Goal: Entertainment & Leisure: Browse casually

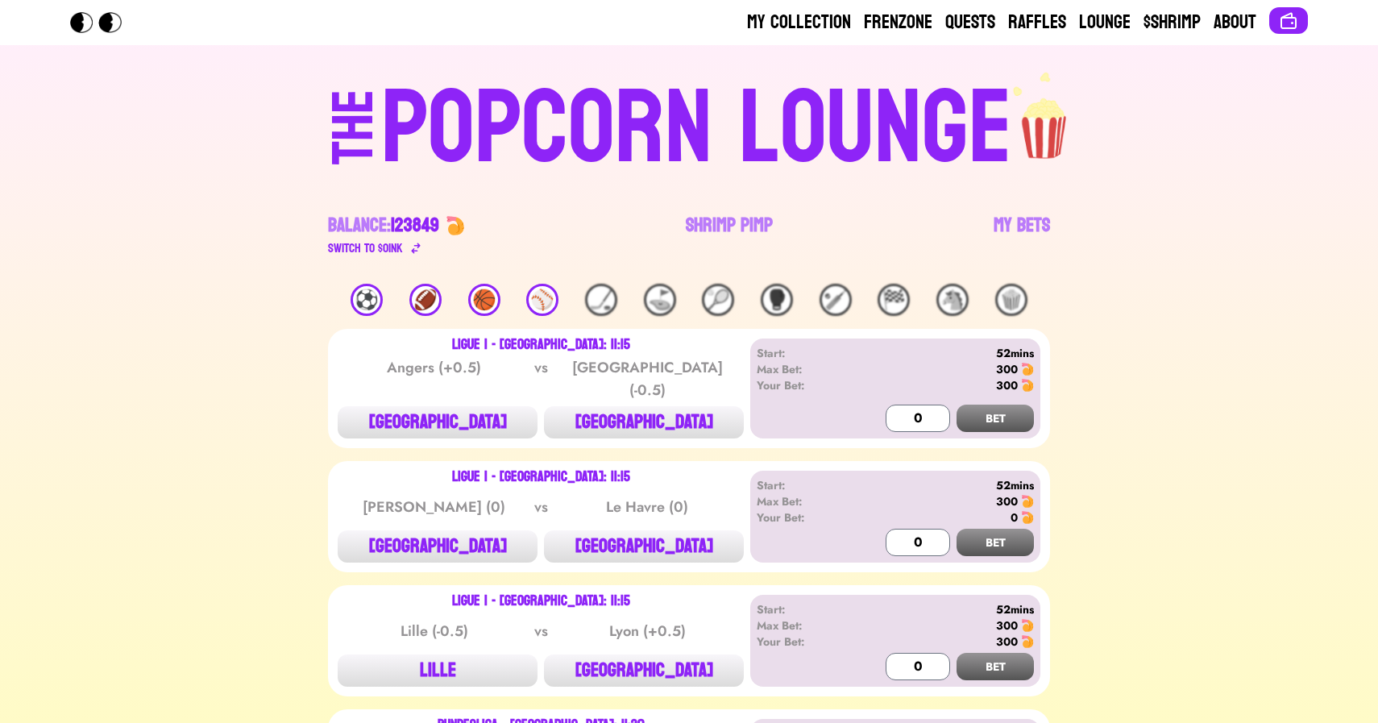
click at [432, 300] on div "🏈" at bounding box center [425, 300] width 32 height 32
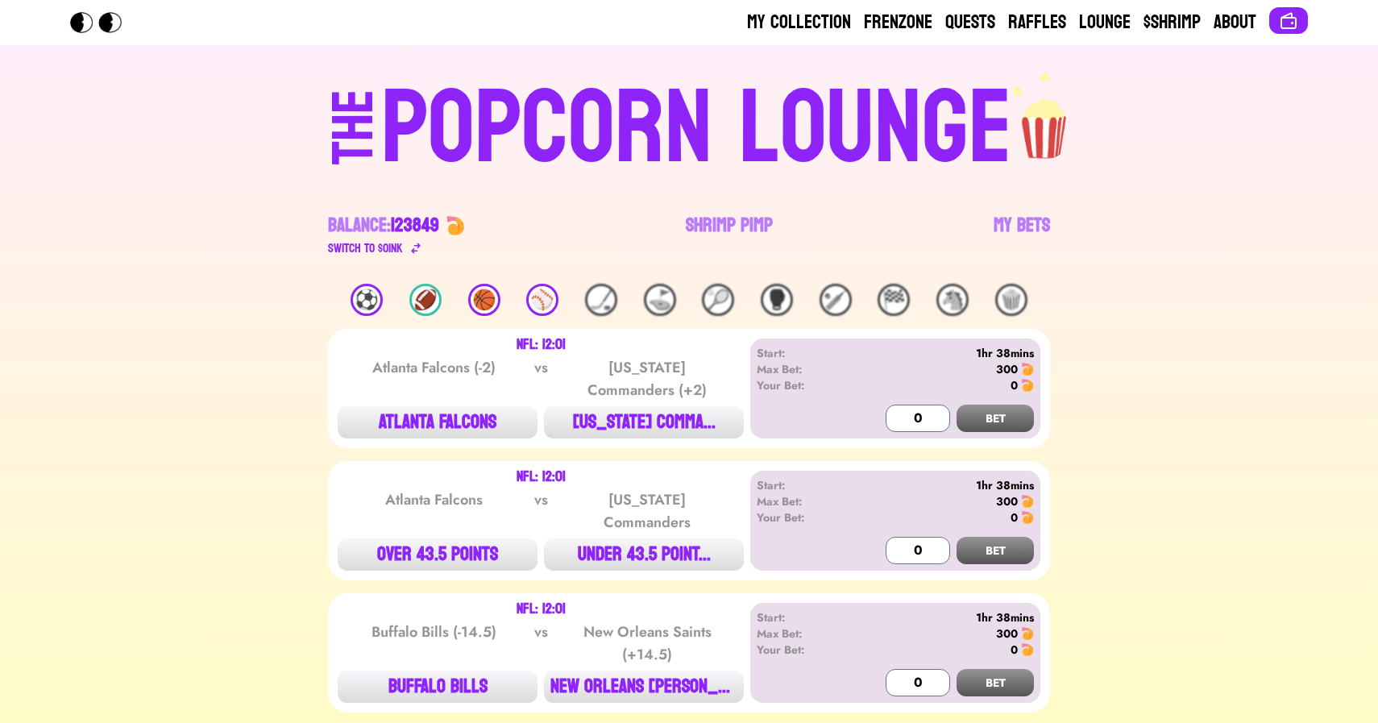
click at [470, 305] on div "🏀" at bounding box center [484, 300] width 32 height 32
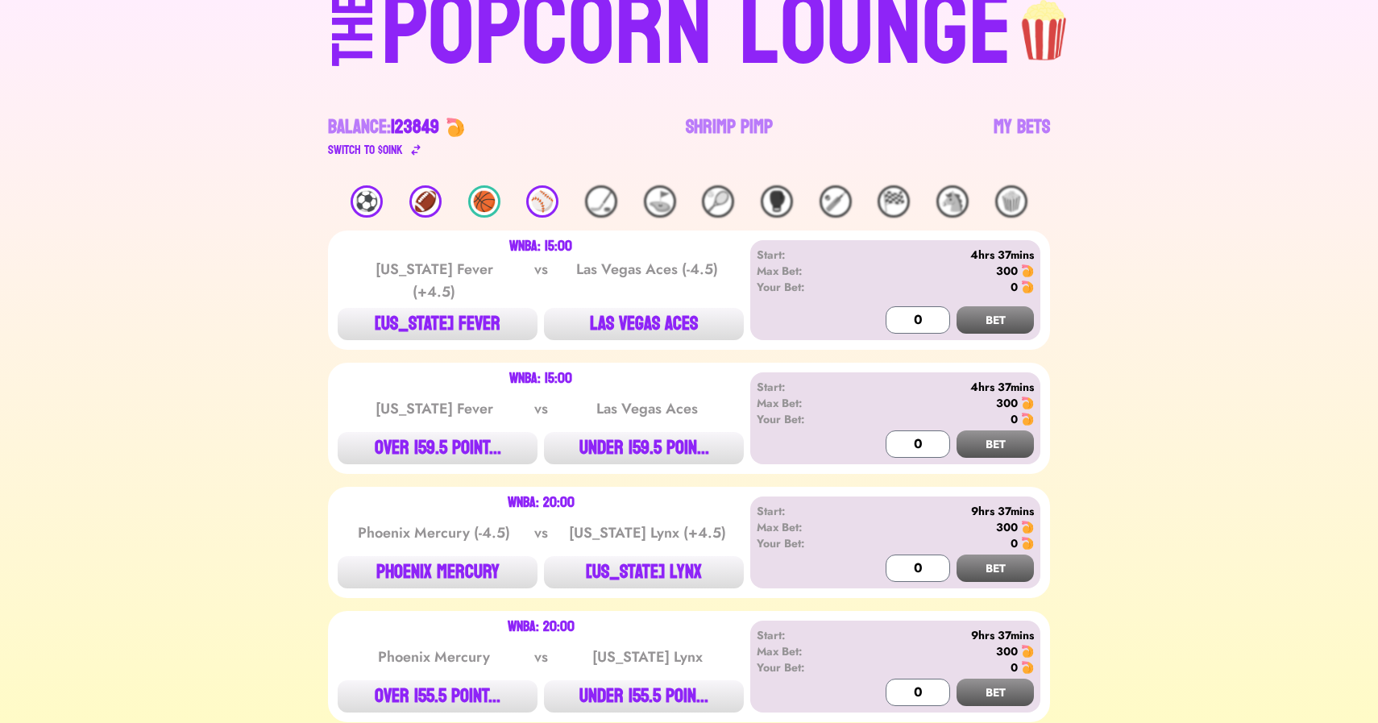
scroll to position [118, 0]
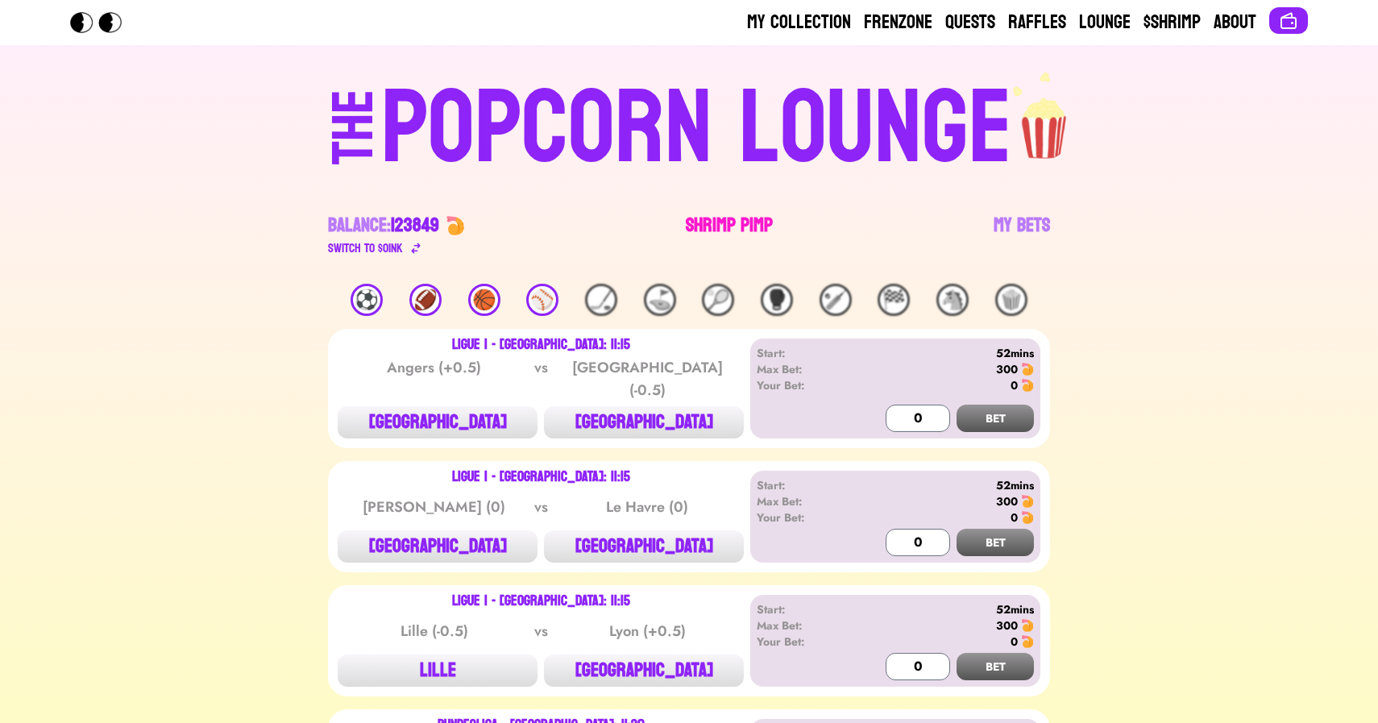
click at [714, 231] on link "Shrimp Pimp" at bounding box center [729, 235] width 87 height 45
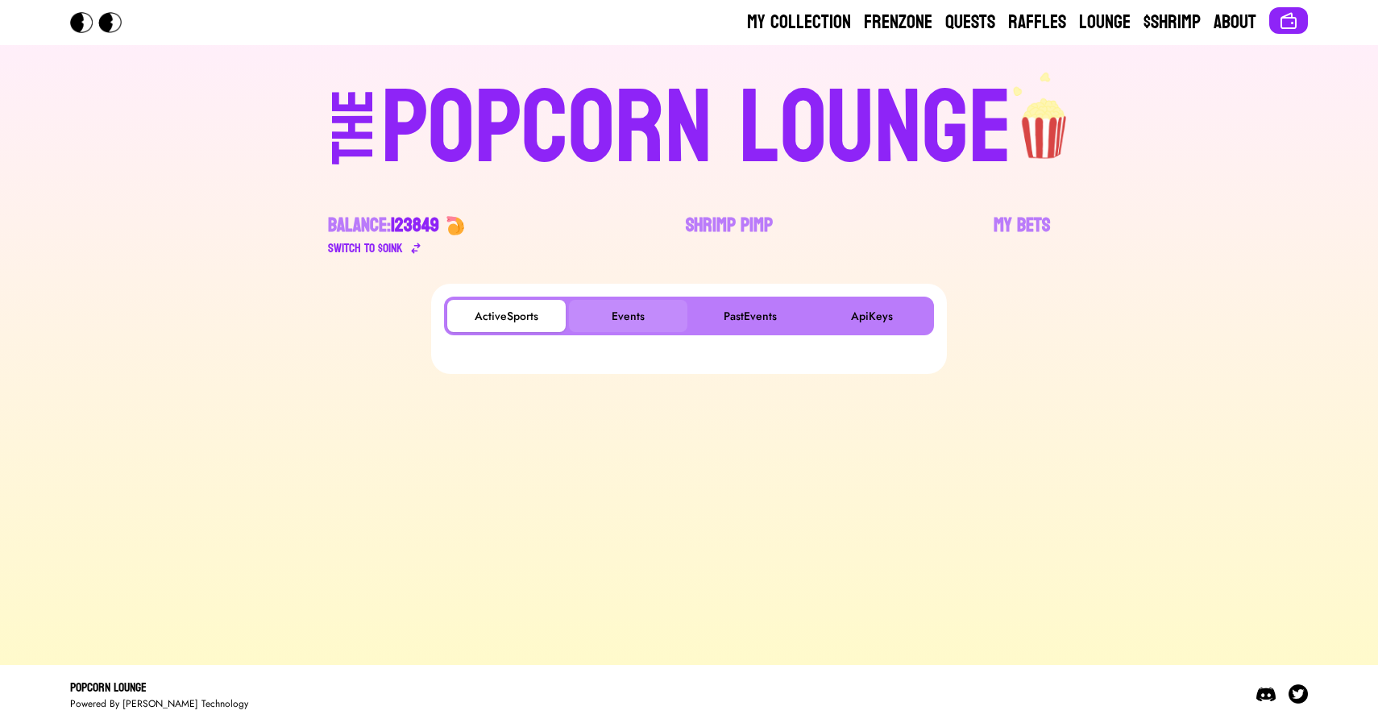
click at [621, 330] on button "Events" at bounding box center [628, 316] width 118 height 32
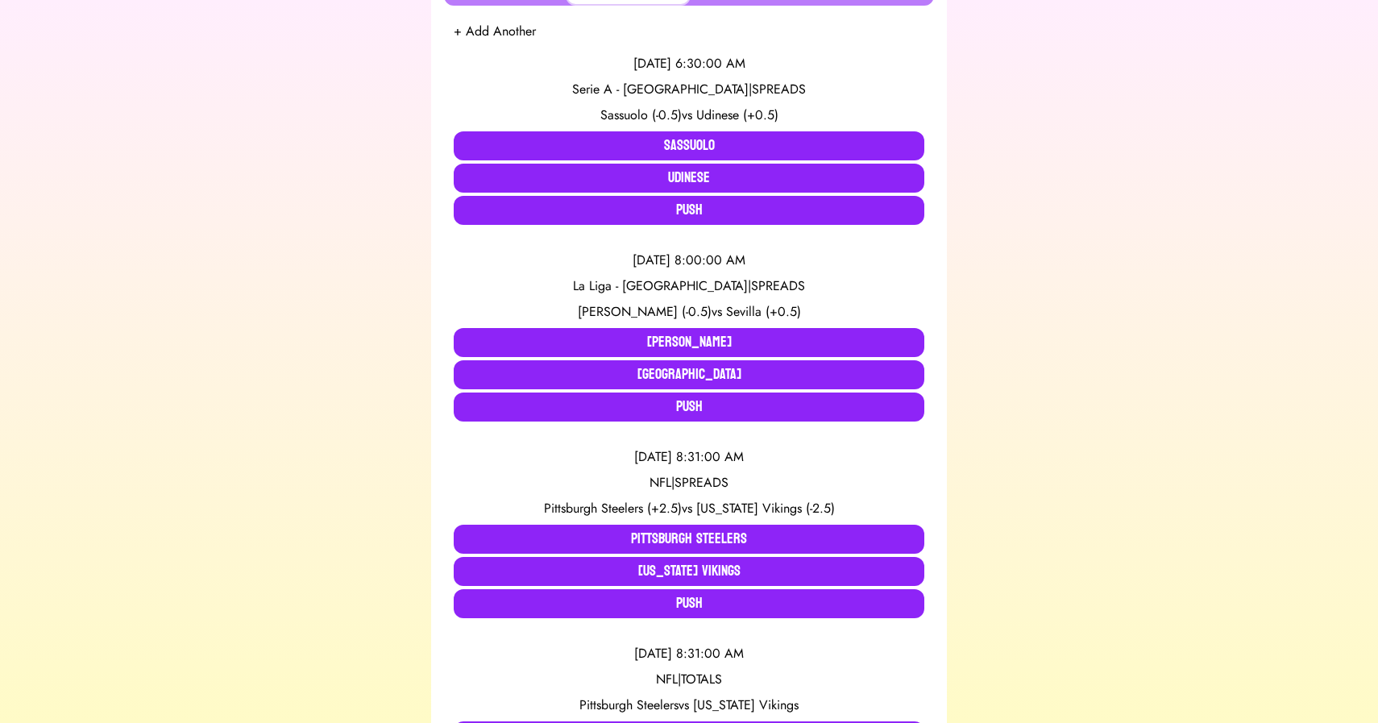
scroll to position [334, 0]
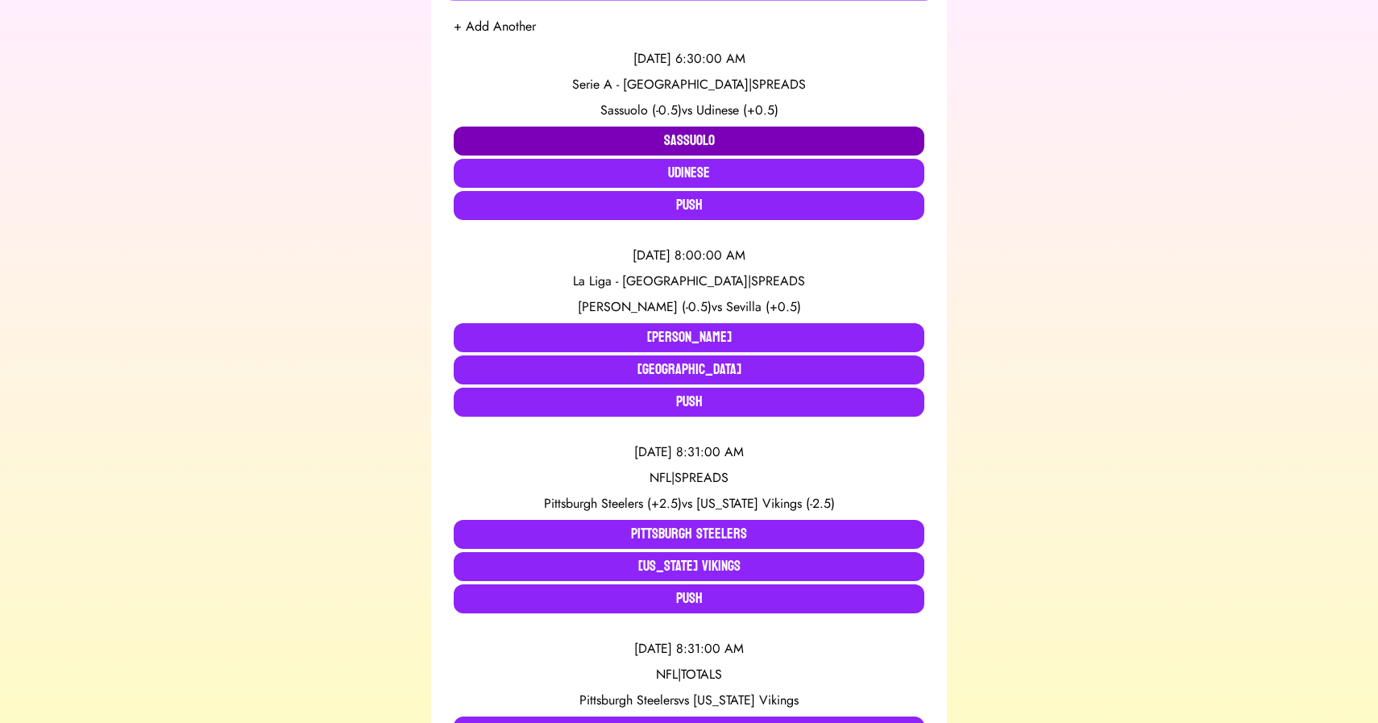
click at [530, 144] on button "Sassuolo" at bounding box center [689, 141] width 471 height 29
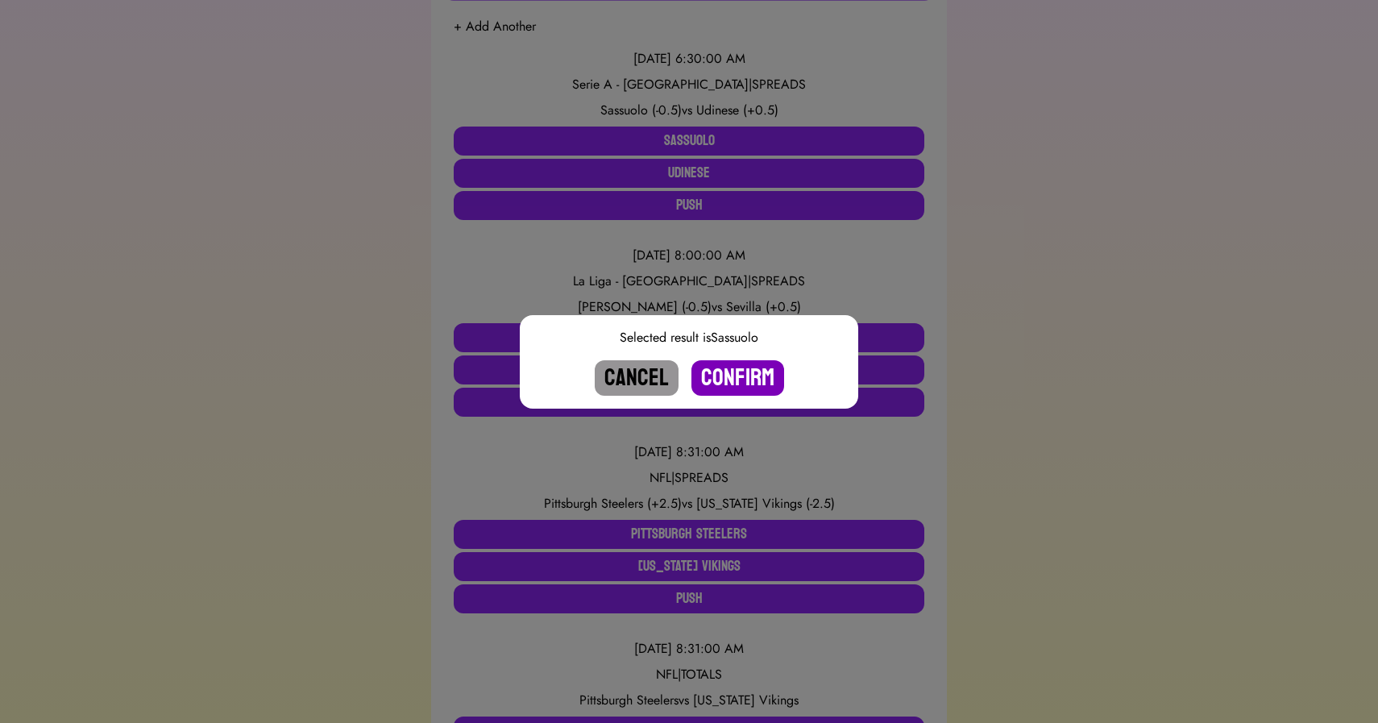
click at [729, 376] on button "Confirm" at bounding box center [737, 377] width 93 height 35
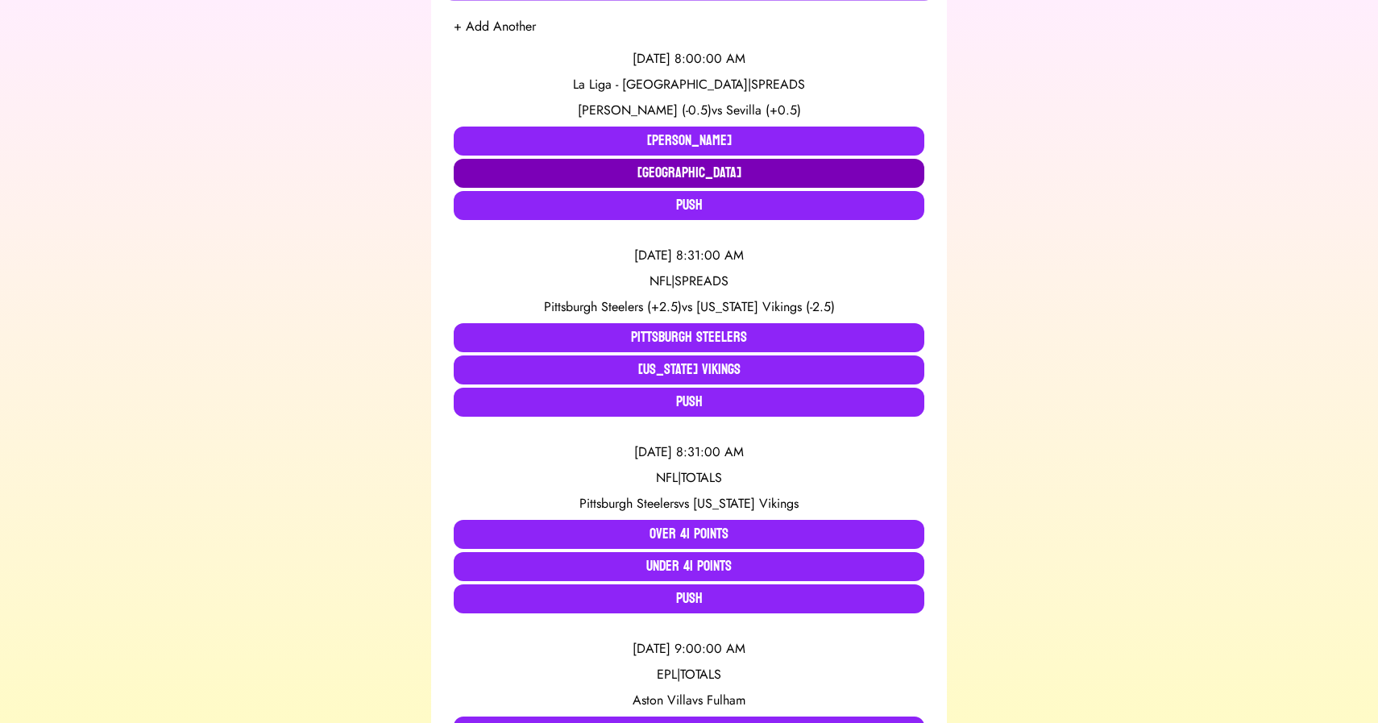
click at [658, 172] on button "[GEOGRAPHIC_DATA]" at bounding box center [689, 173] width 471 height 29
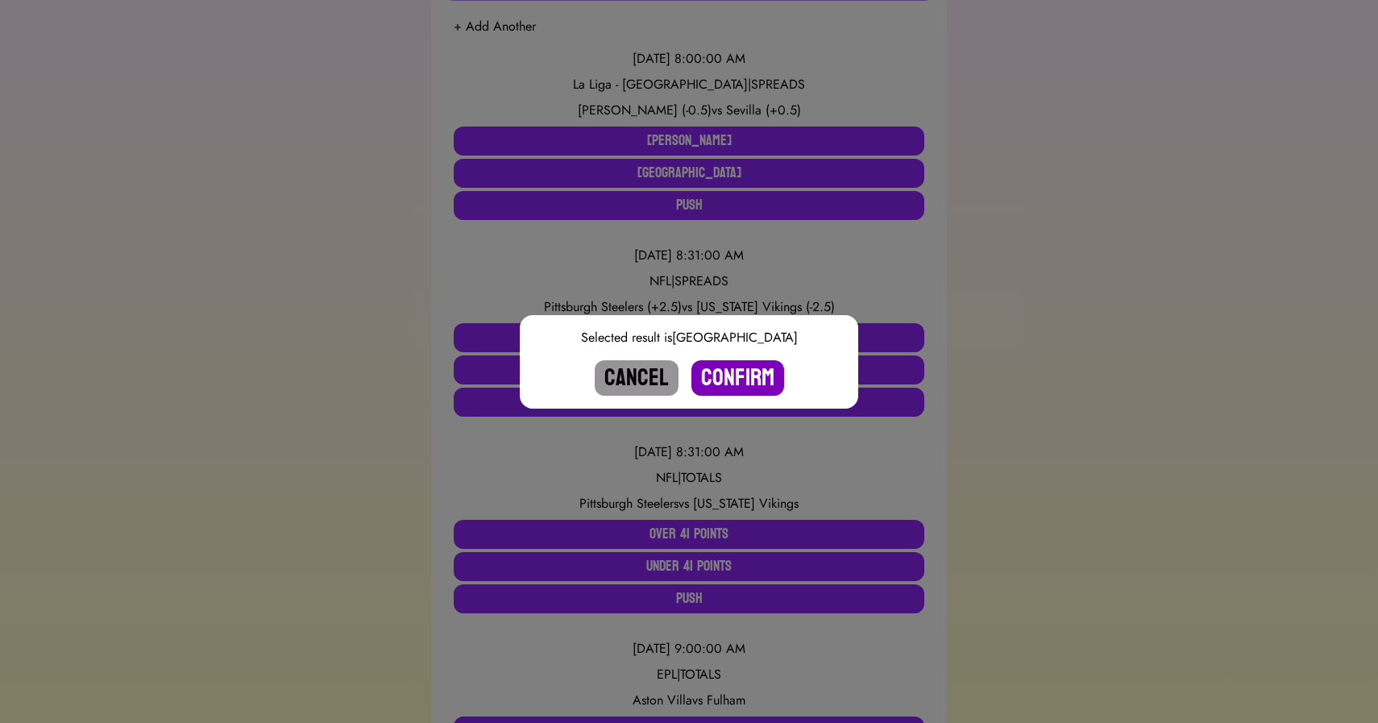
click at [719, 384] on button "Confirm" at bounding box center [737, 377] width 93 height 35
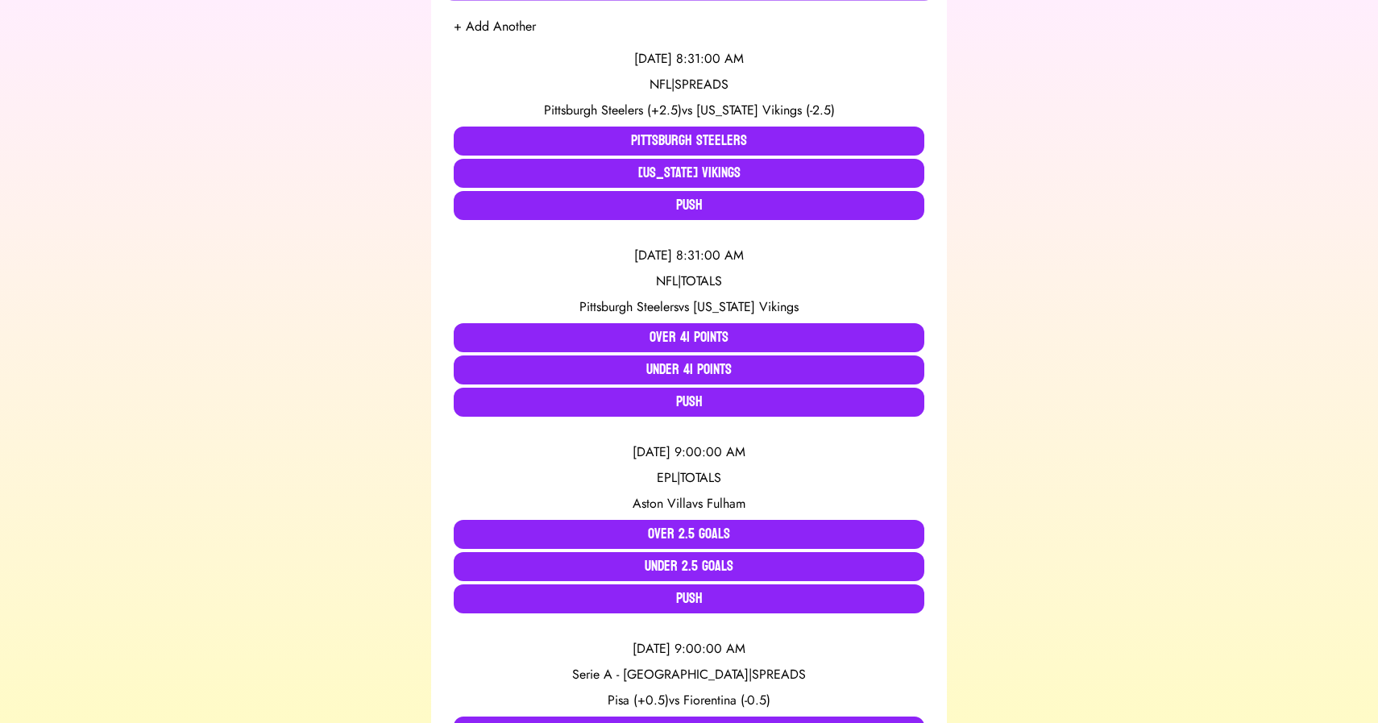
scroll to position [0, 0]
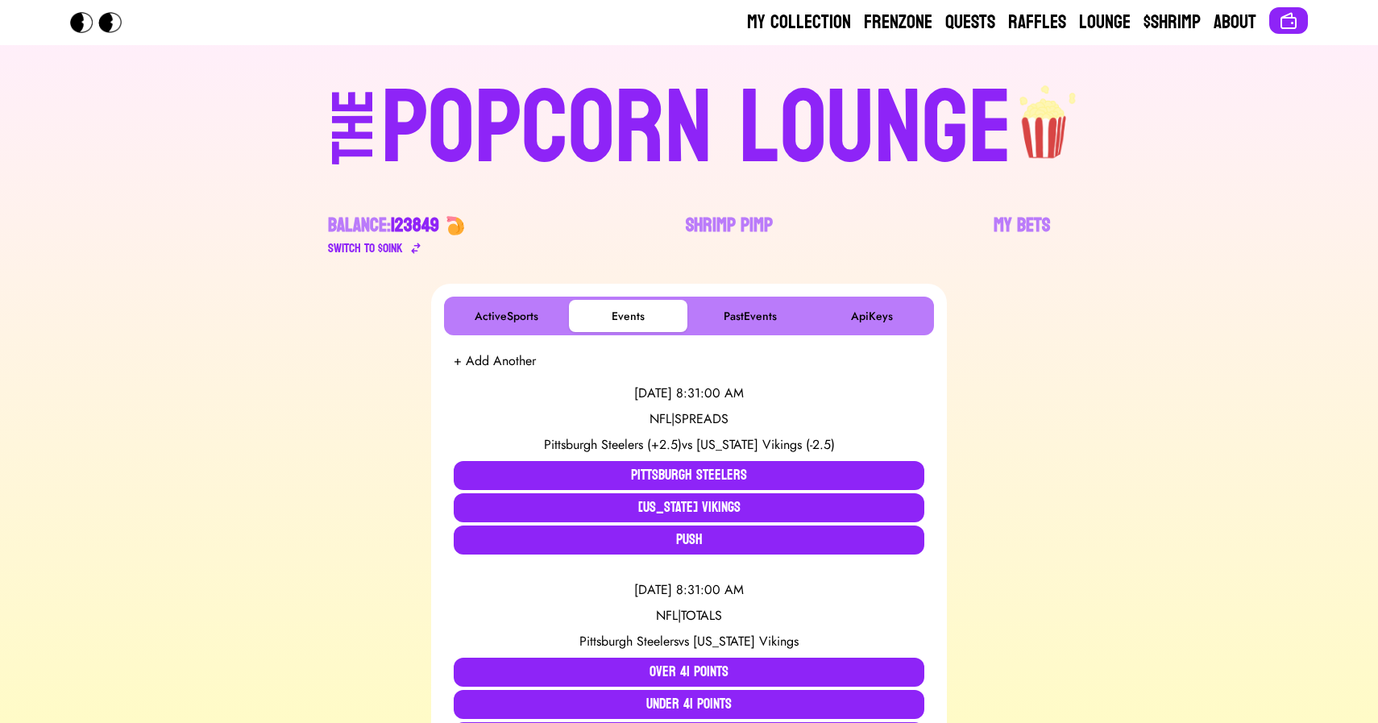
click at [596, 167] on div "POPCORN LOUNGE" at bounding box center [696, 128] width 631 height 103
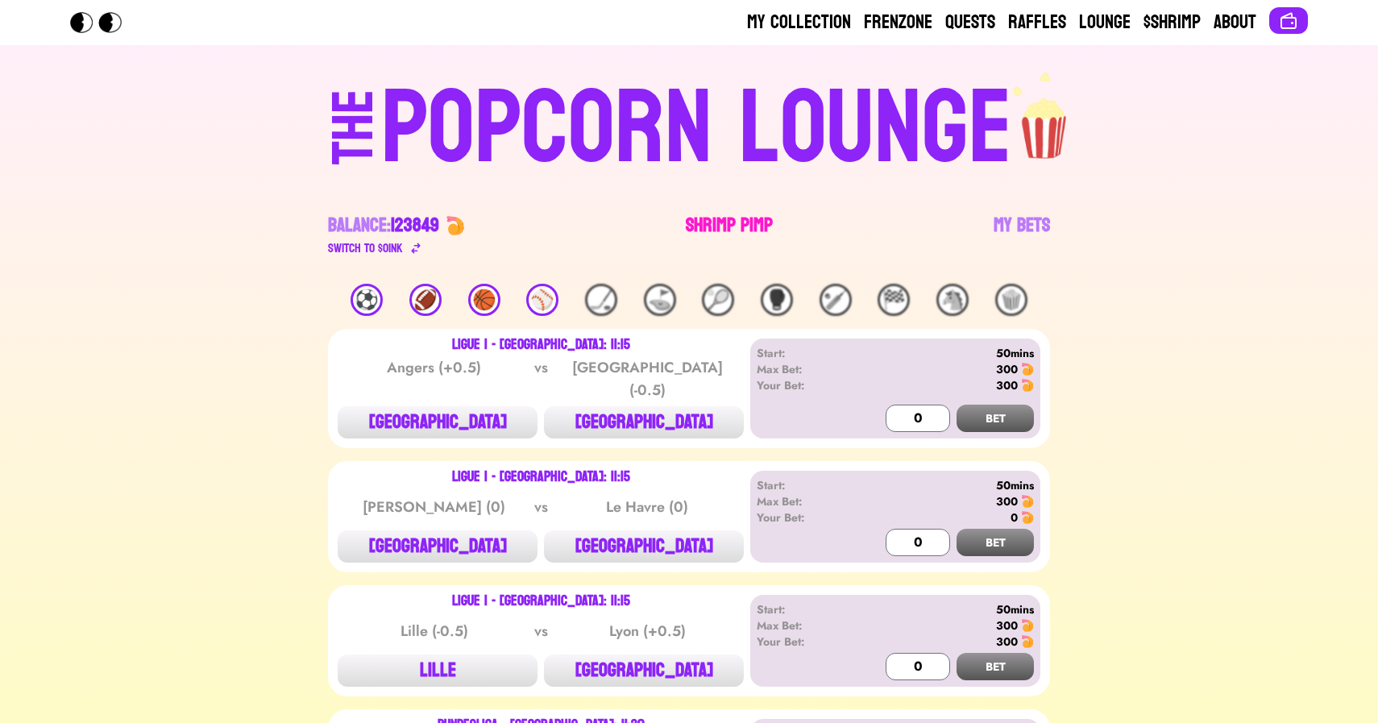
click at [712, 229] on link "Shrimp Pimp" at bounding box center [729, 235] width 87 height 45
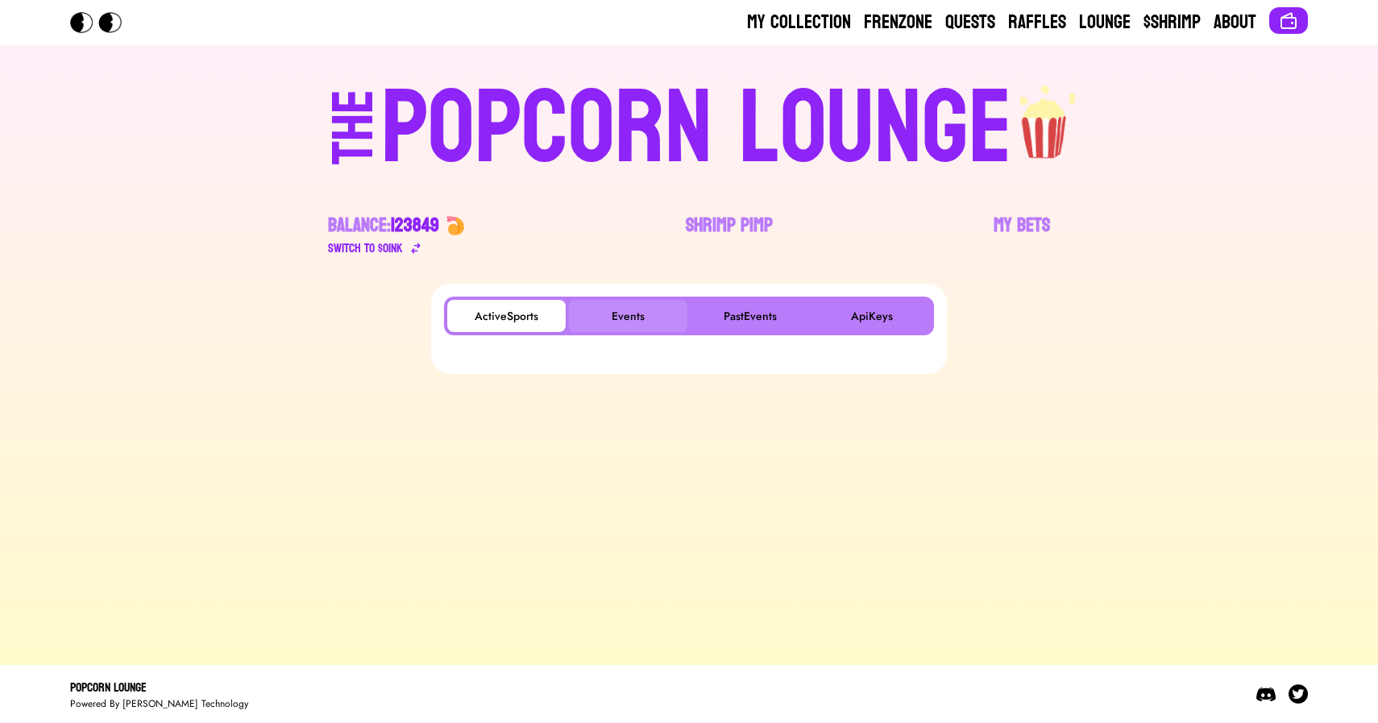
click at [622, 317] on button "Events" at bounding box center [628, 316] width 118 height 32
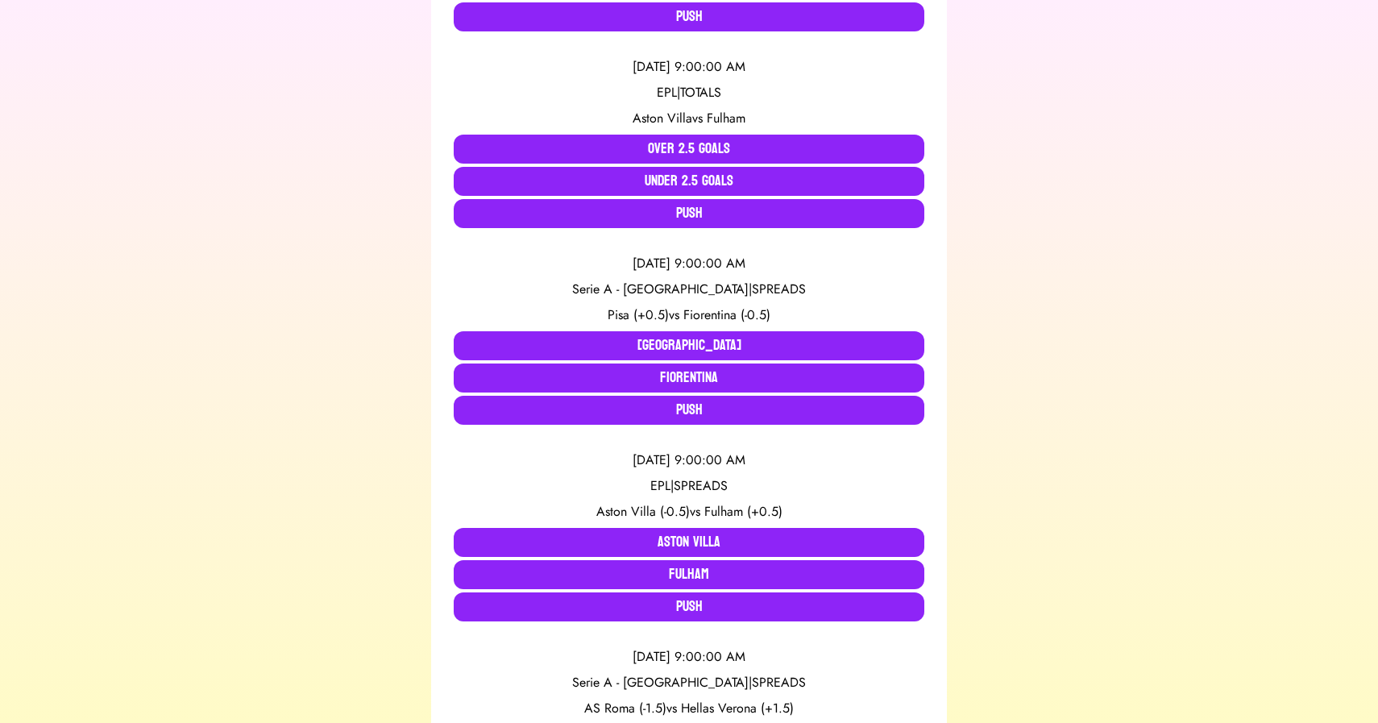
scroll to position [721, 0]
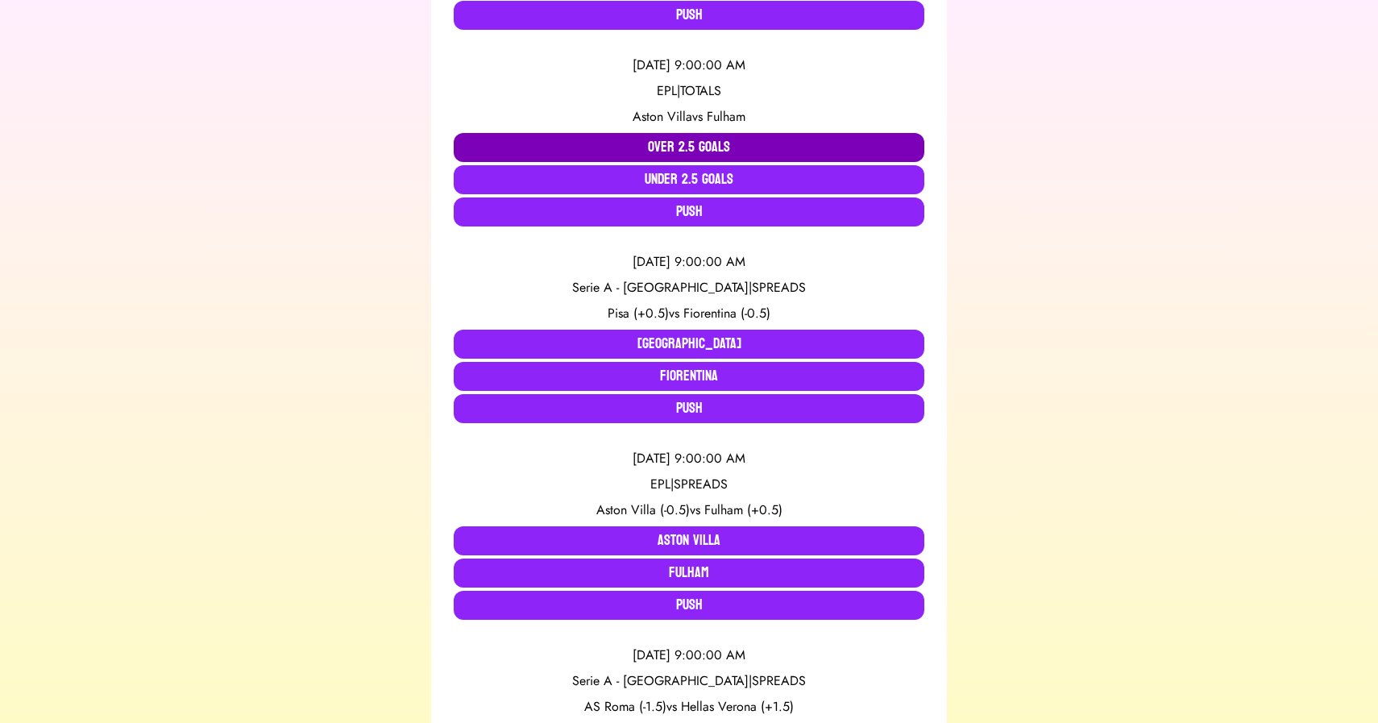
click at [574, 143] on button "Over 2.5 Goals" at bounding box center [689, 147] width 471 height 29
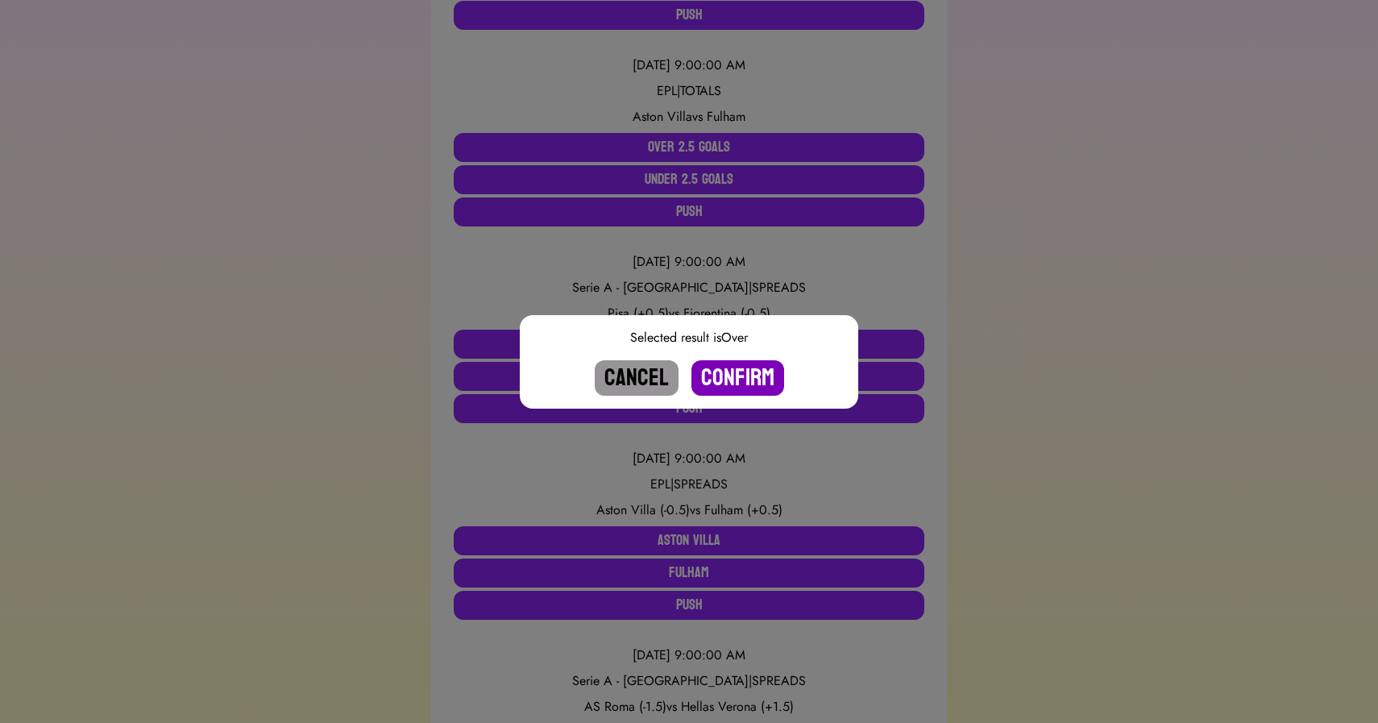
click at [729, 363] on button "Confirm" at bounding box center [737, 377] width 93 height 35
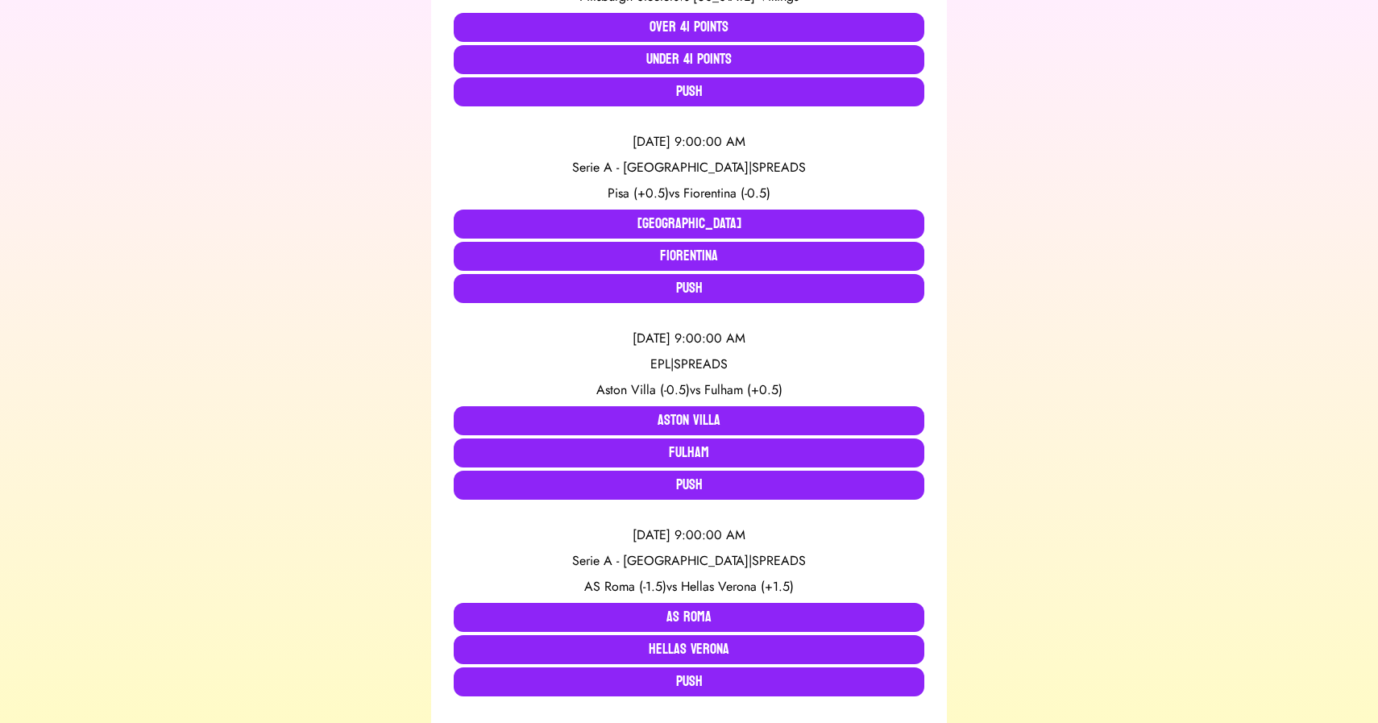
scroll to position [0, 0]
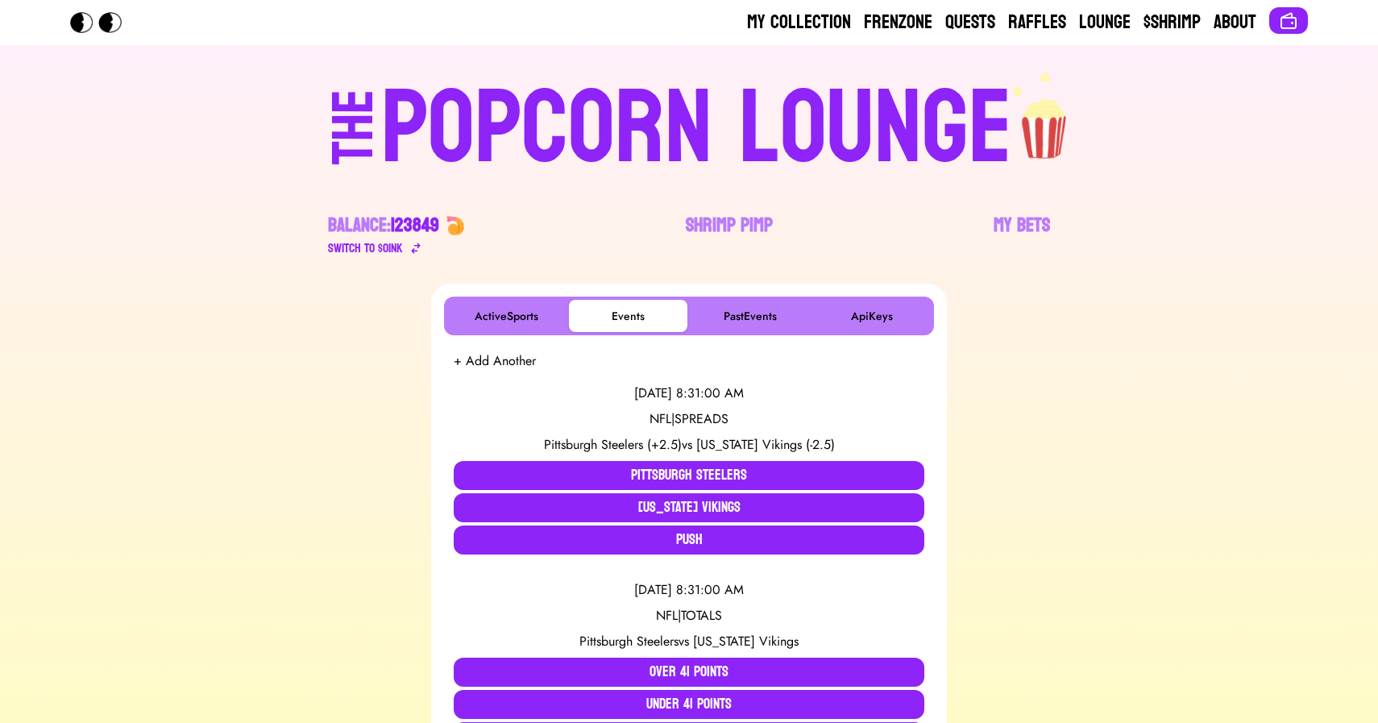
click at [691, 113] on div "POPCORN LOUNGE" at bounding box center [696, 128] width 631 height 103
